Goal: Task Accomplishment & Management: Complete application form

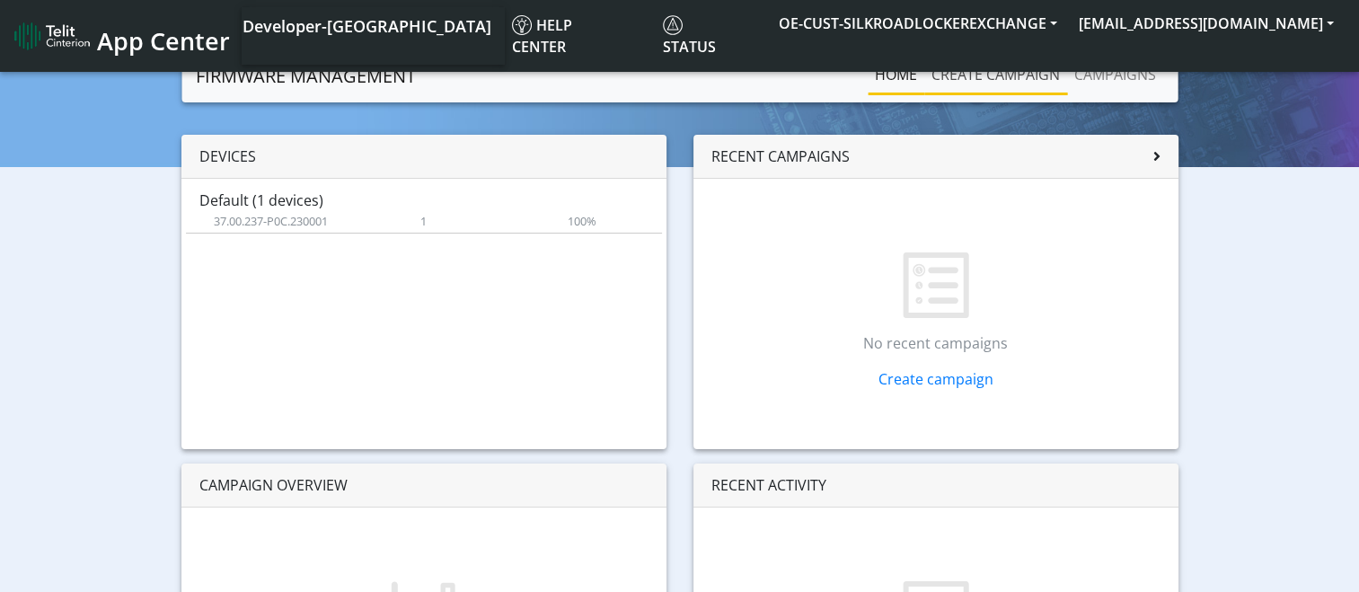
click at [991, 75] on link "Create campaign" at bounding box center [995, 75] width 143 height 36
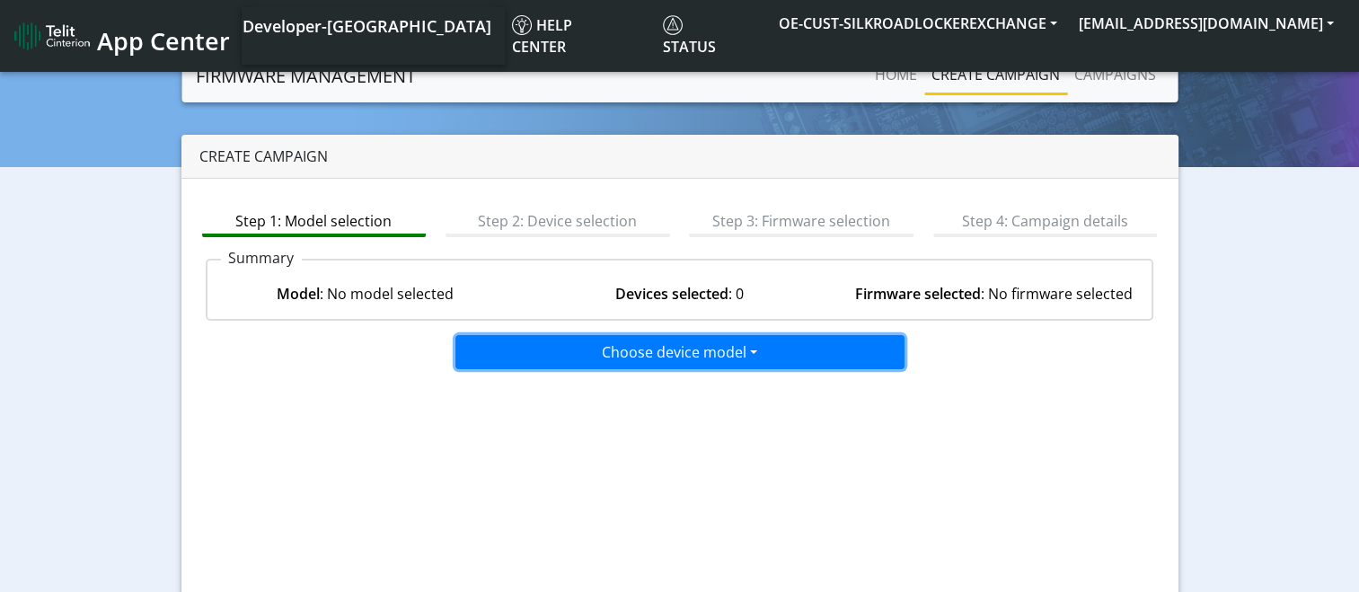
click at [707, 351] on button "Choose device model" at bounding box center [679, 352] width 449 height 34
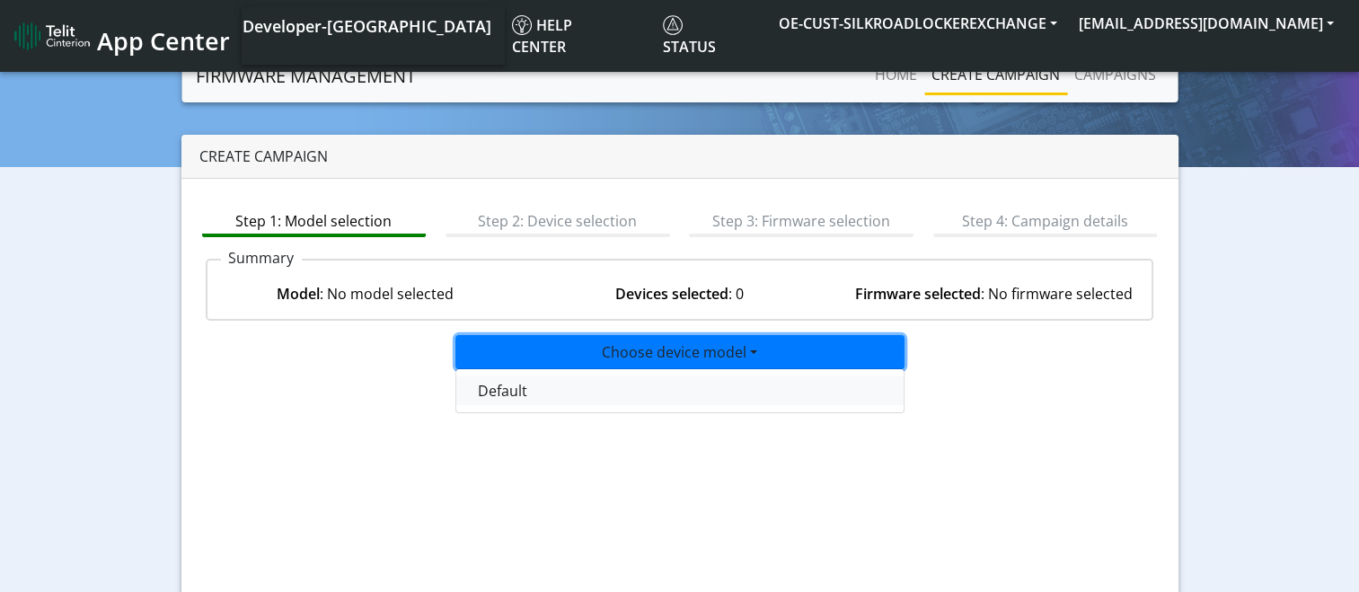
click at [686, 389] on button "Default" at bounding box center [680, 390] width 449 height 29
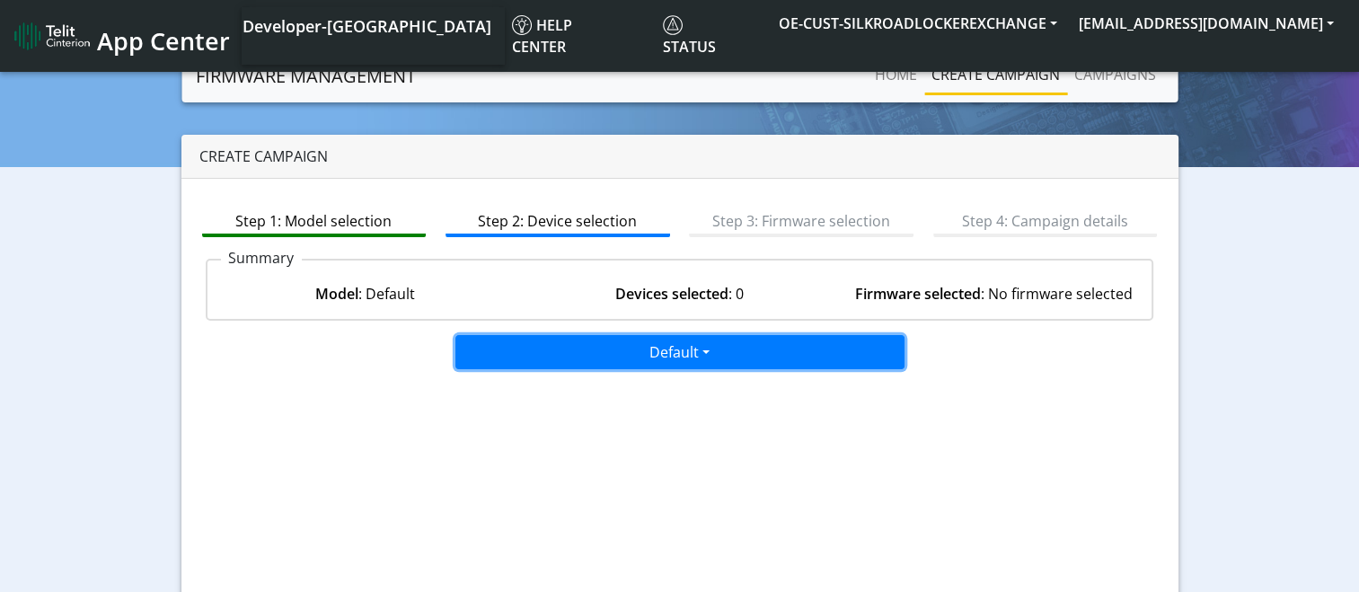
click at [668, 353] on button "Default" at bounding box center [679, 352] width 449 height 34
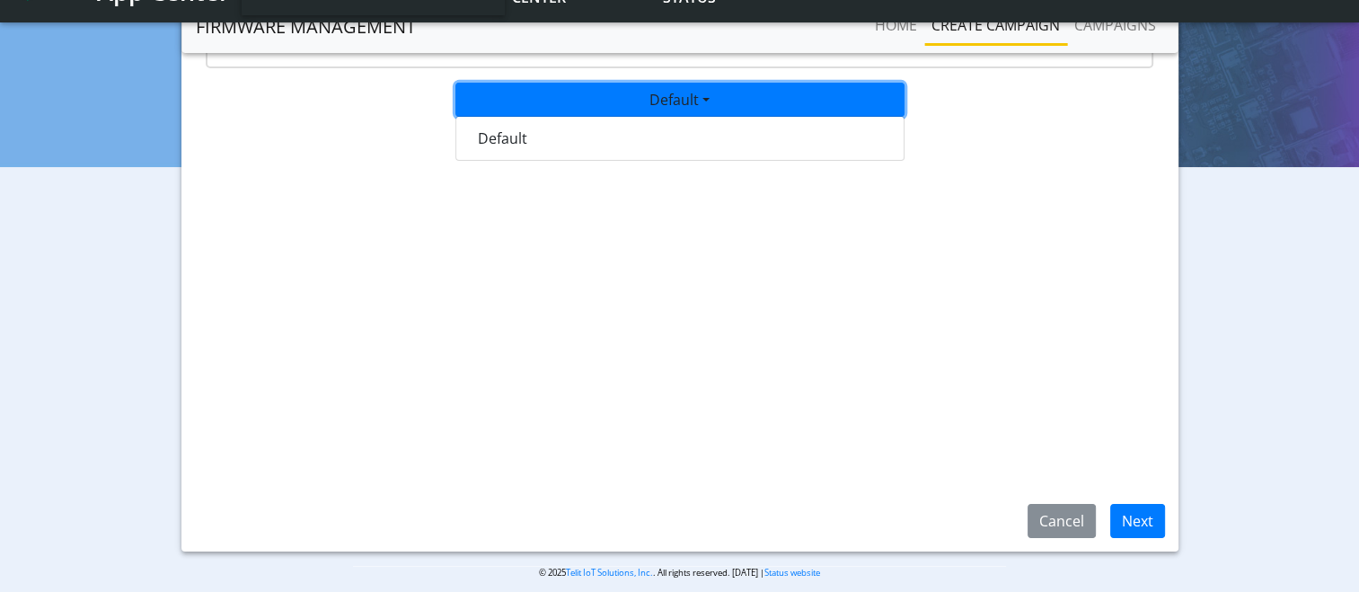
scroll to position [192, 0]
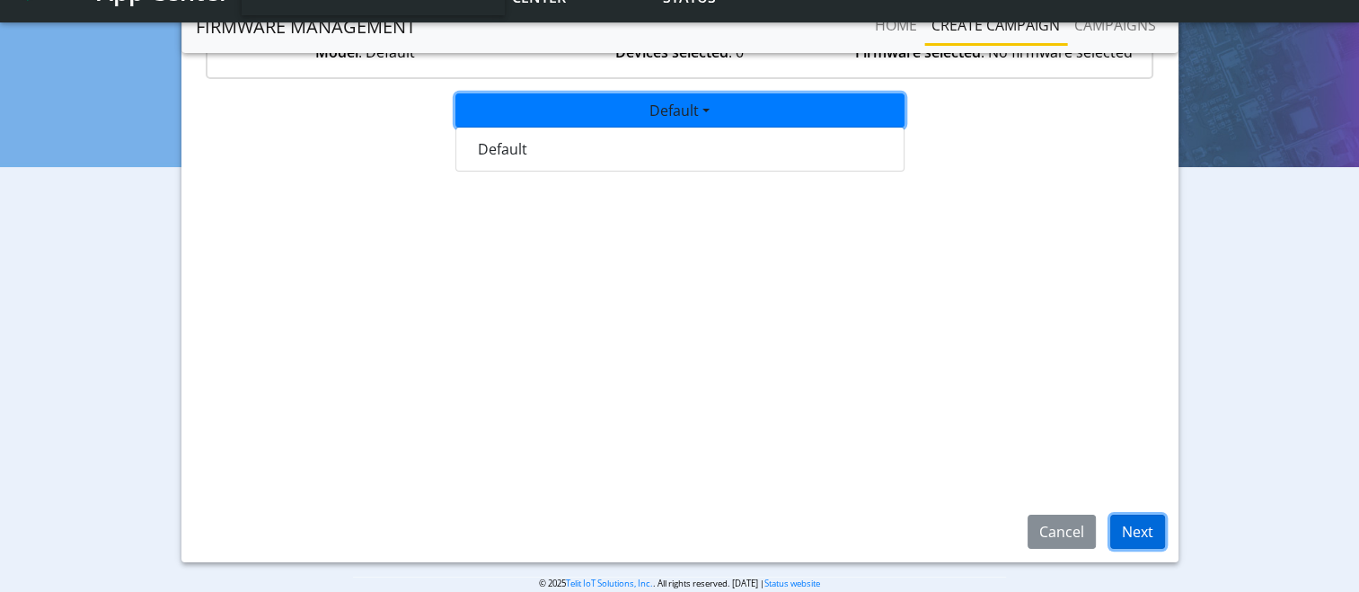
click at [1136, 528] on button "Next" at bounding box center [1137, 532] width 55 height 34
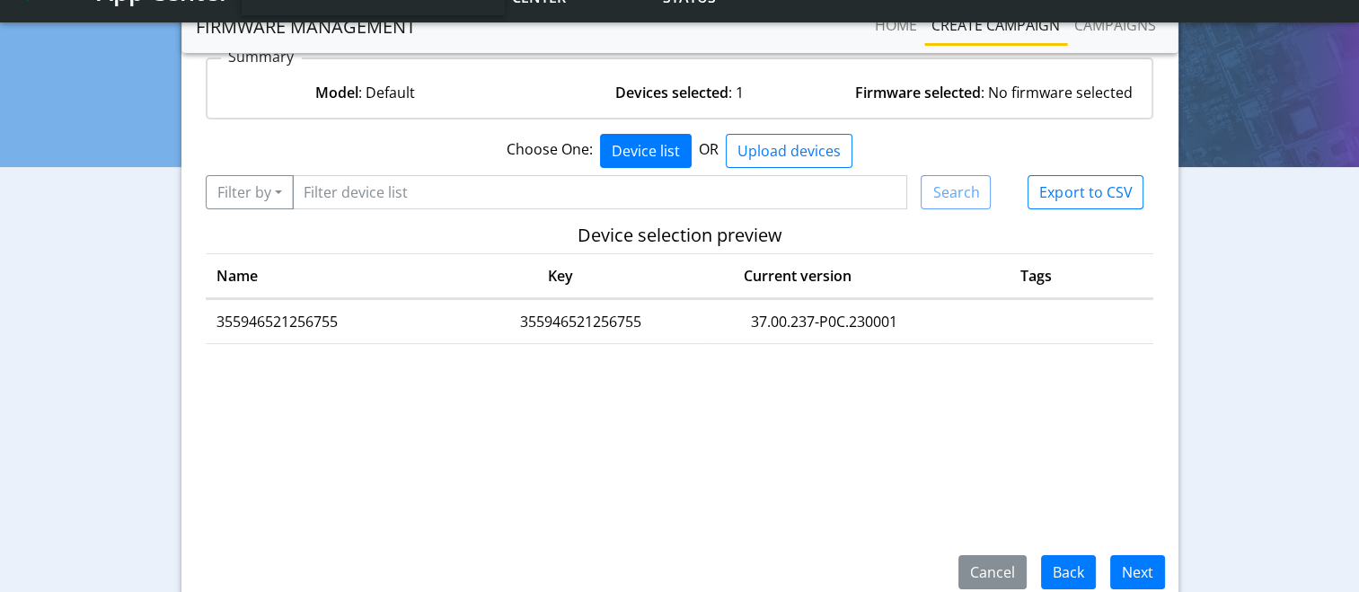
scroll to position [154, 0]
click at [1142, 571] on button "Next" at bounding box center [1137, 570] width 55 height 34
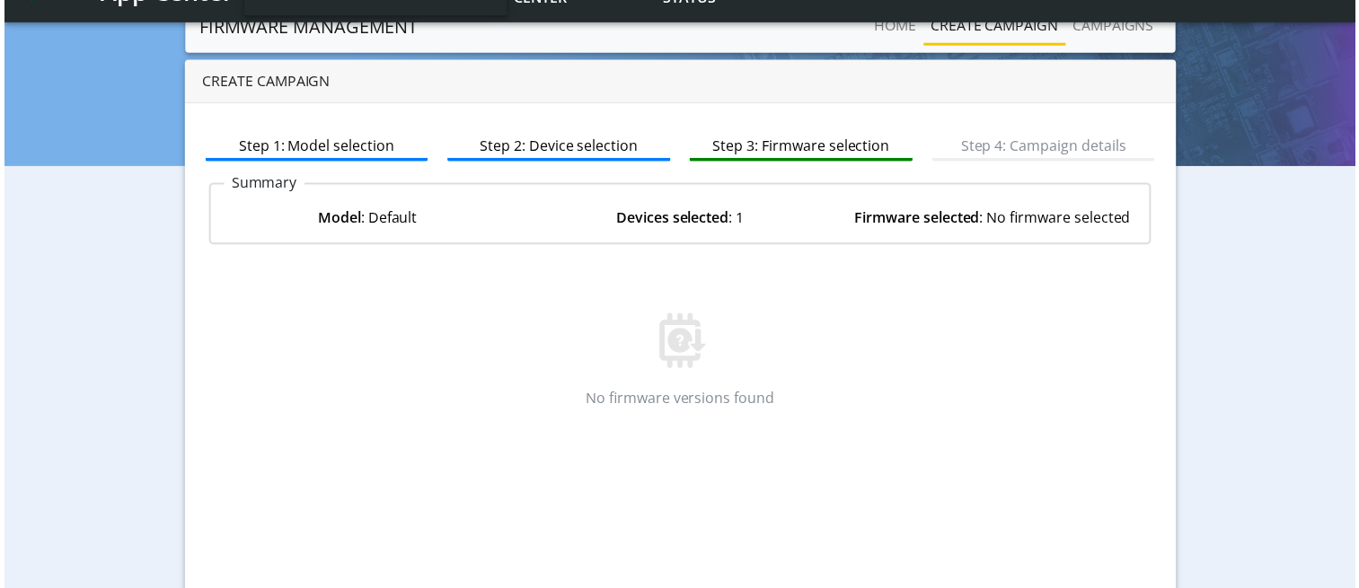
scroll to position [17, 0]
